Goal: Find specific page/section: Locate item on page

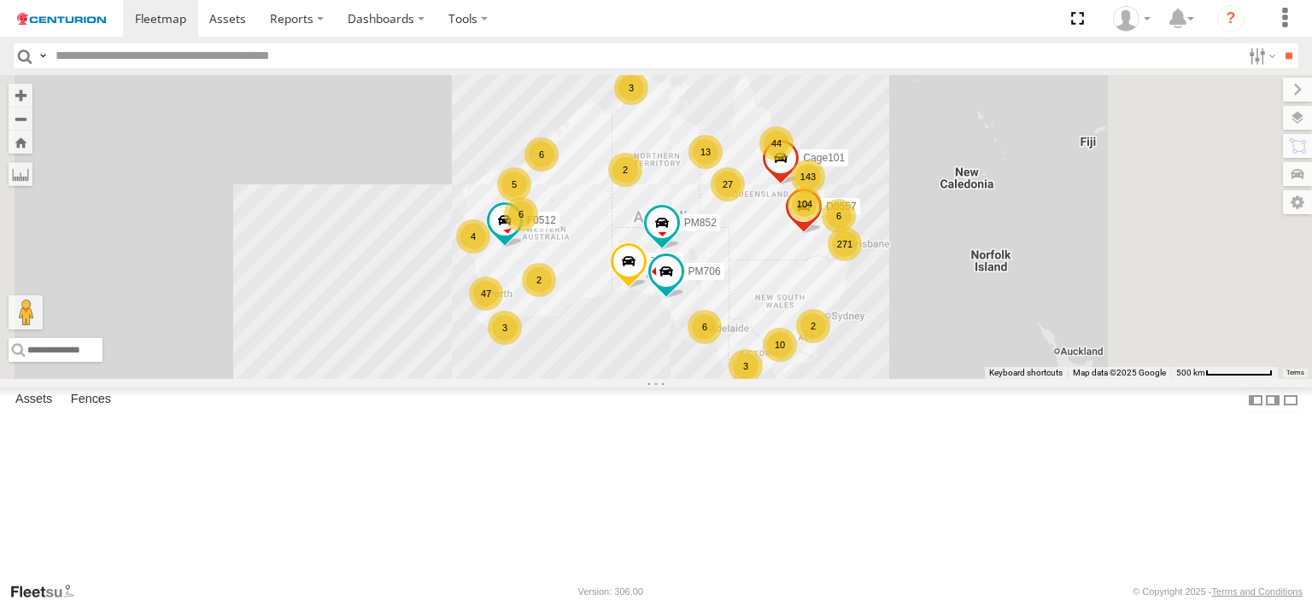
click at [100, 60] on input "text" at bounding box center [645, 56] width 1192 height 25
type input "*****"
click at [1279, 44] on input "**" at bounding box center [1289, 56] width 20 height 25
